Goal: Find specific page/section: Find specific page/section

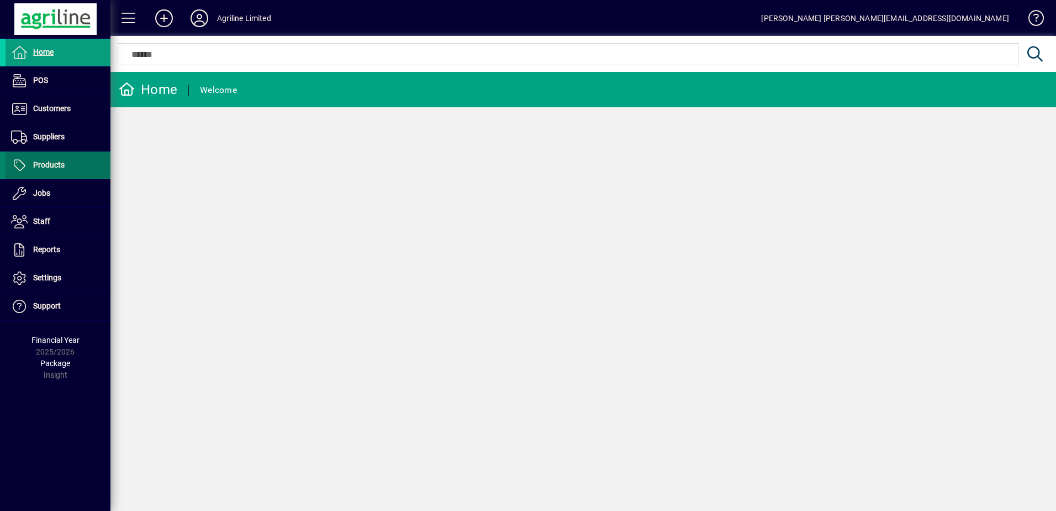
click at [71, 169] on span at bounding box center [58, 165] width 105 height 27
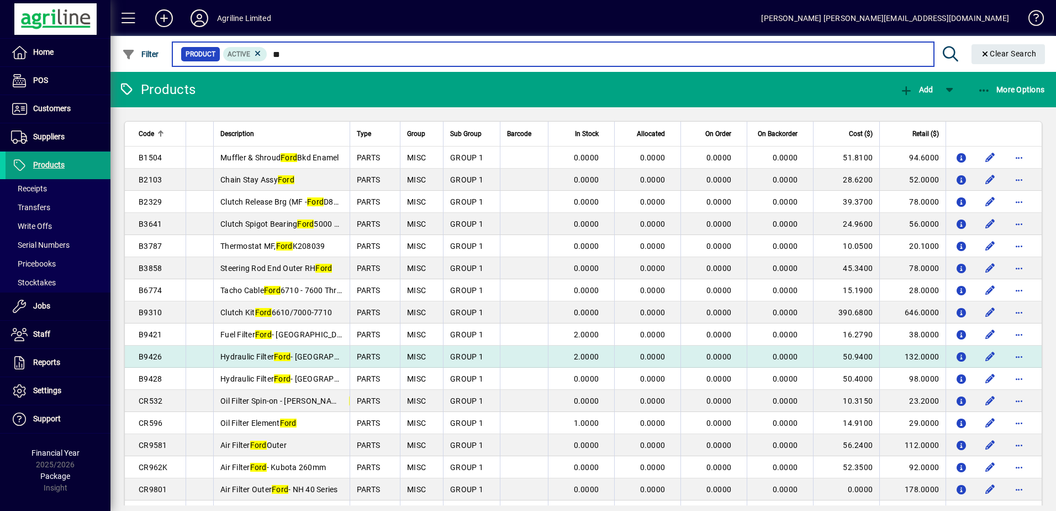
type input "*"
